Goal: Find specific page/section: Find specific page/section

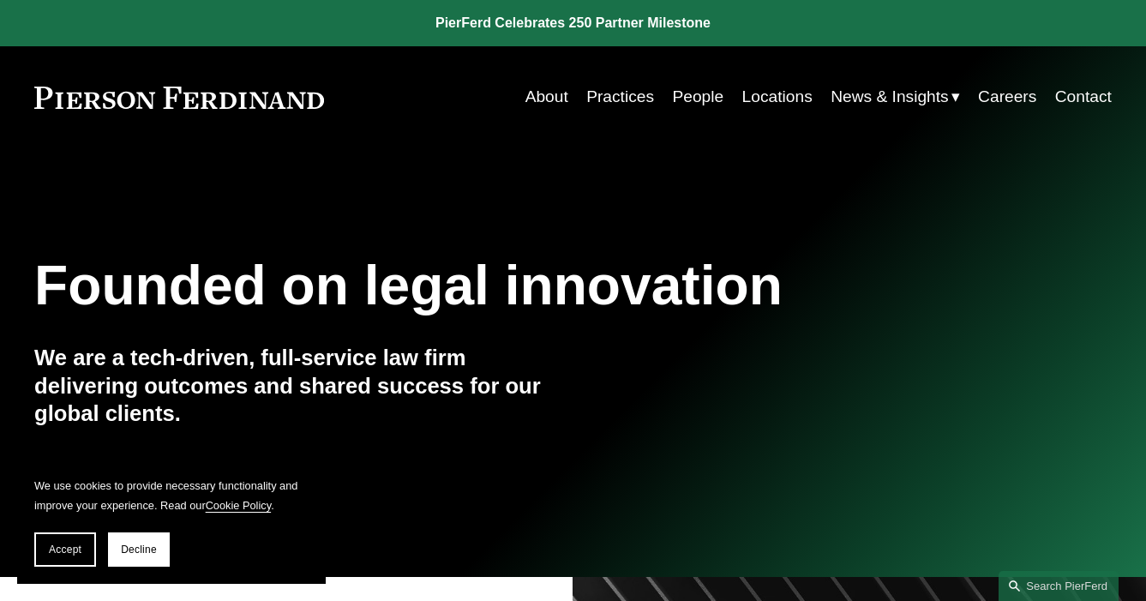
click at [697, 97] on link "People" at bounding box center [697, 97] width 51 height 33
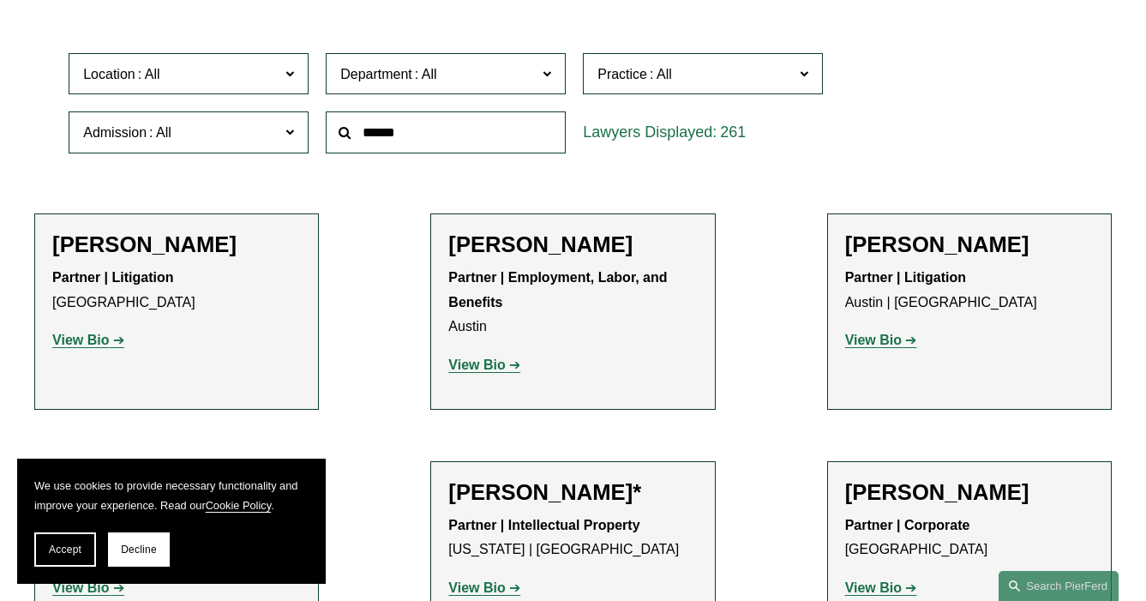
scroll to position [494, 0]
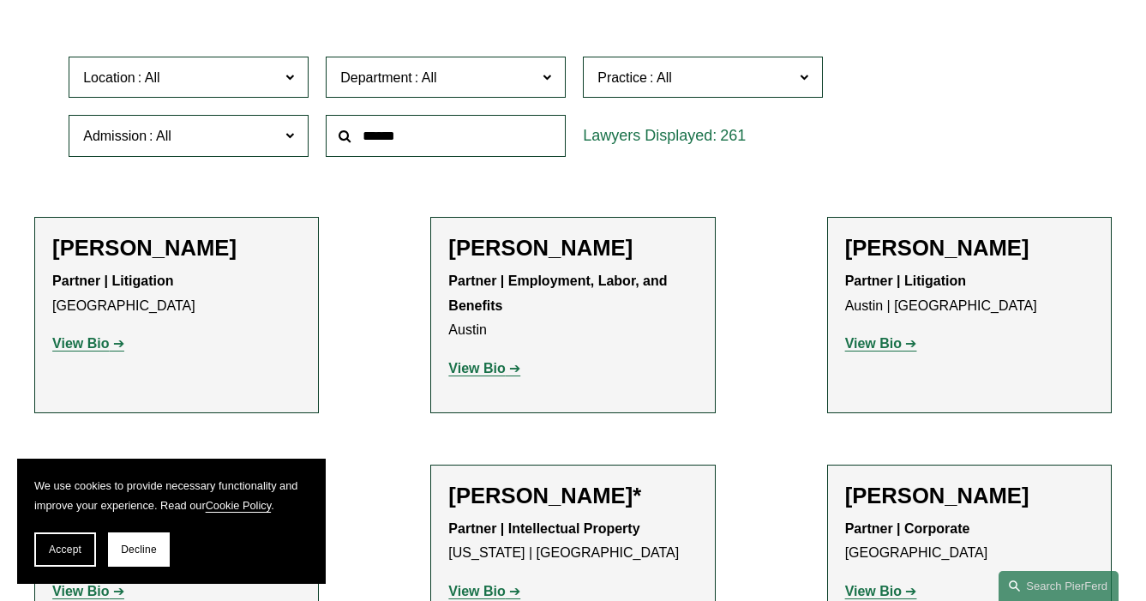
click at [678, 73] on span "Practice" at bounding box center [695, 77] width 196 height 23
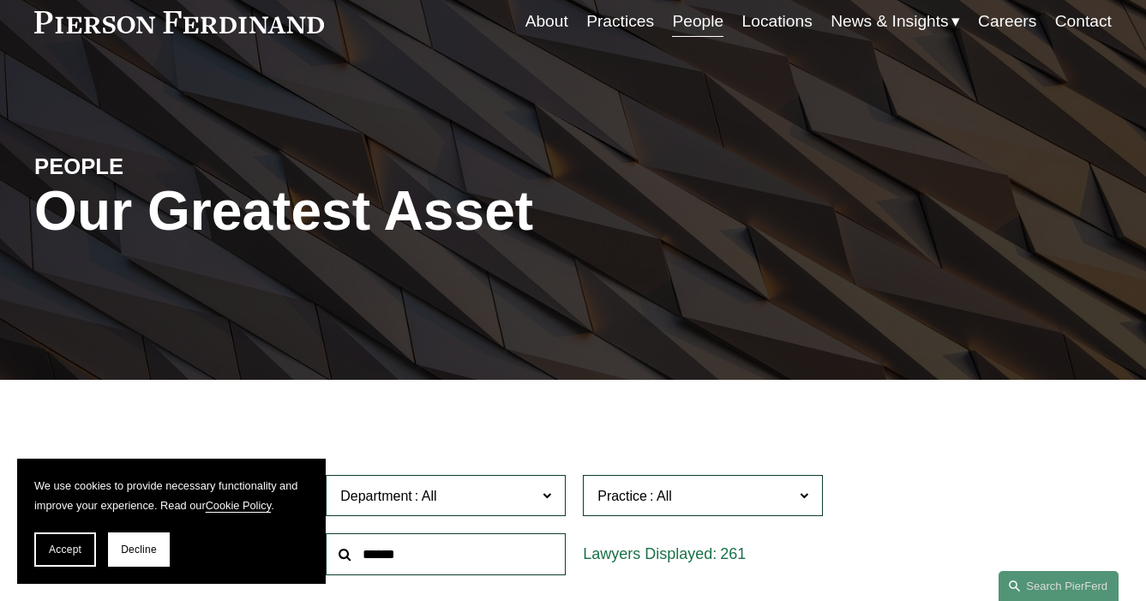
scroll to position [105, 0]
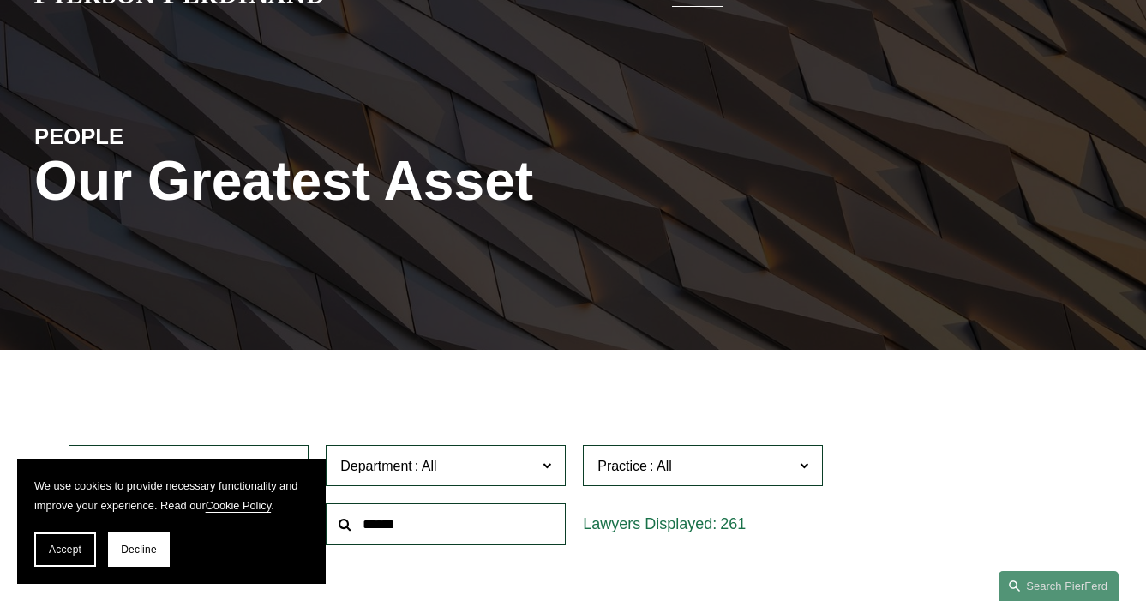
click at [143, 546] on span "Decline" at bounding box center [139, 549] width 36 height 12
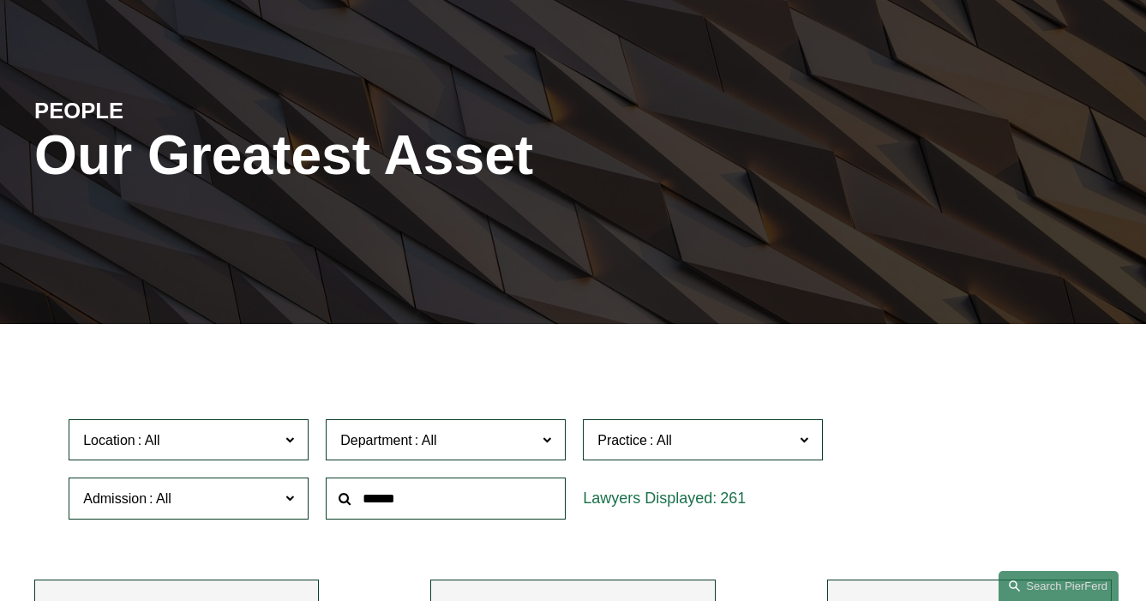
scroll to position [363, 0]
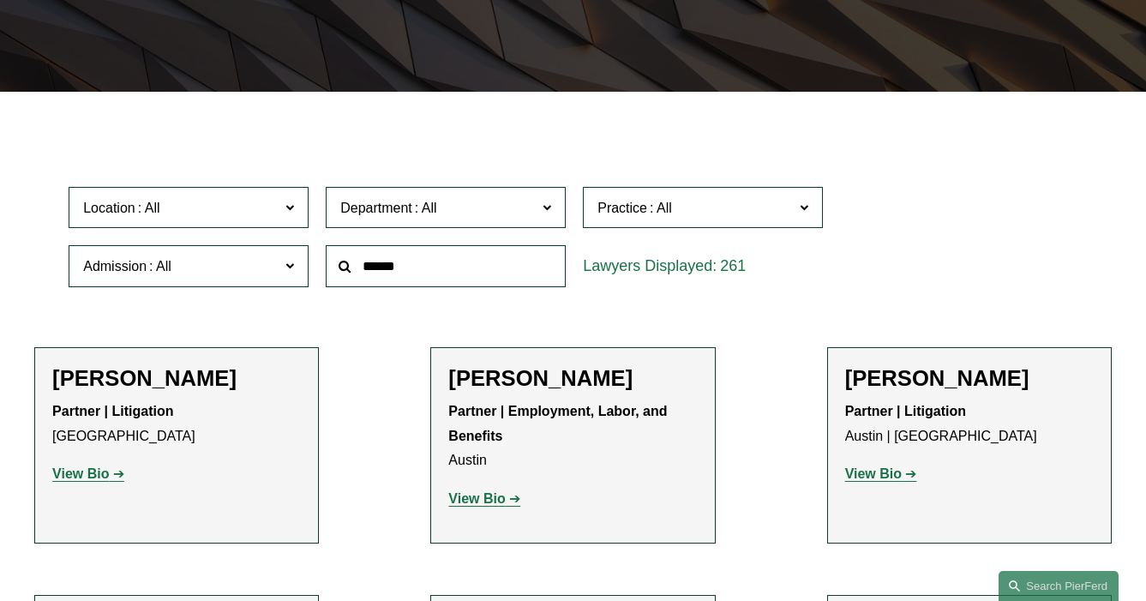
click at [482, 273] on input "text" at bounding box center [446, 266] width 240 height 42
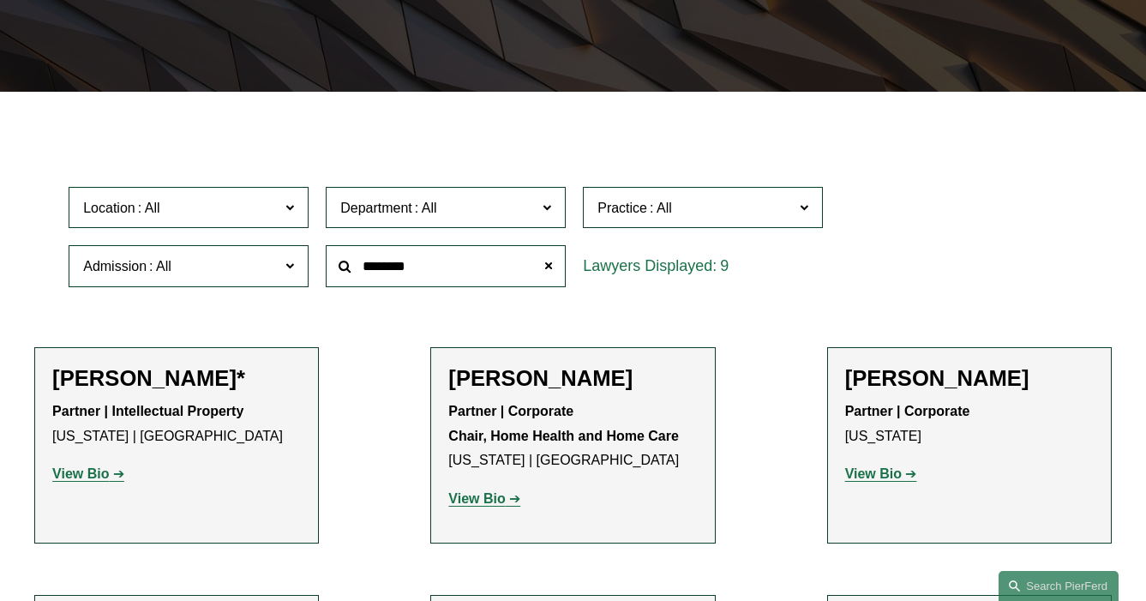
type input "********"
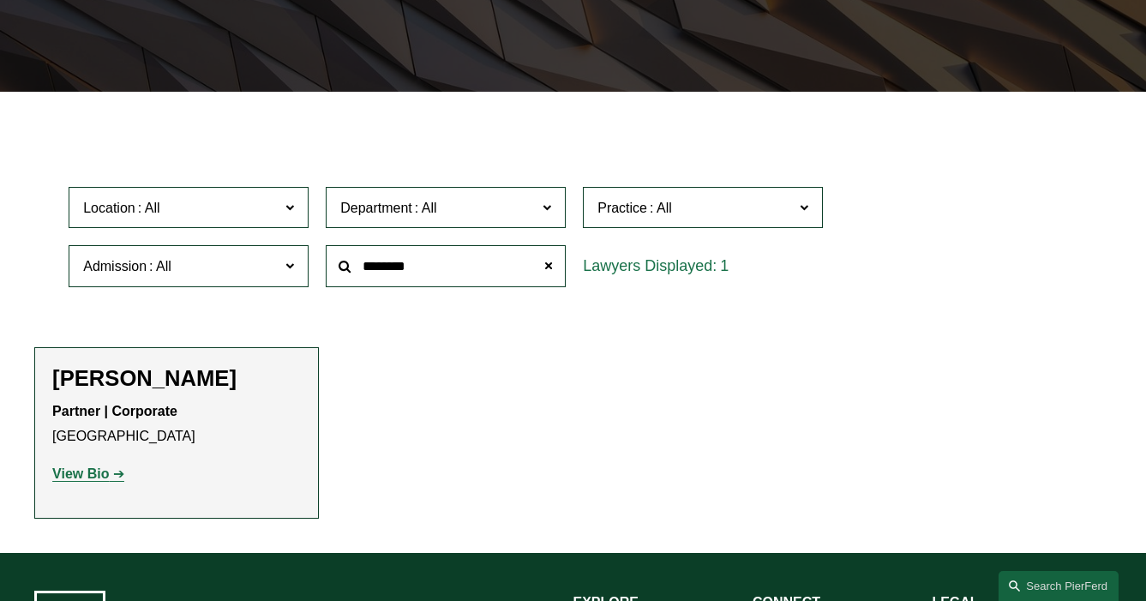
click at [93, 475] on strong "View Bio" at bounding box center [80, 473] width 57 height 15
